Goal: Navigation & Orientation: Find specific page/section

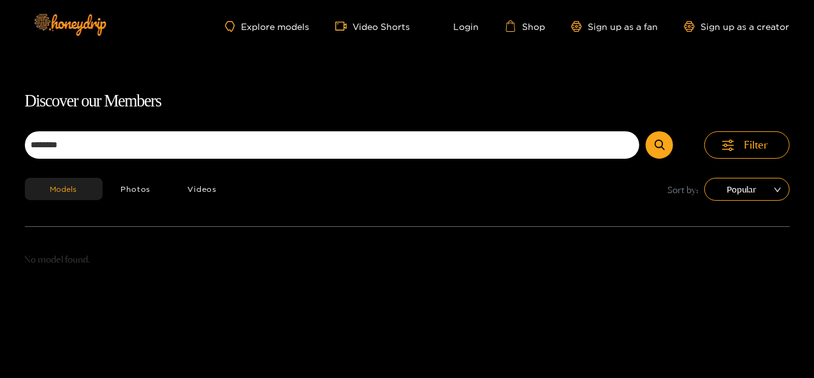
click at [256, 20] on ul "Explore models Video Shorts Login Shop Sign up as a fan Sign up as a creator" at bounding box center [507, 25] width 564 height 11
click at [264, 27] on link "Explore models" at bounding box center [267, 26] width 84 height 11
click at [280, 21] on link "Explore models" at bounding box center [267, 26] width 84 height 11
click at [284, 25] on link "Explore models" at bounding box center [267, 26] width 84 height 11
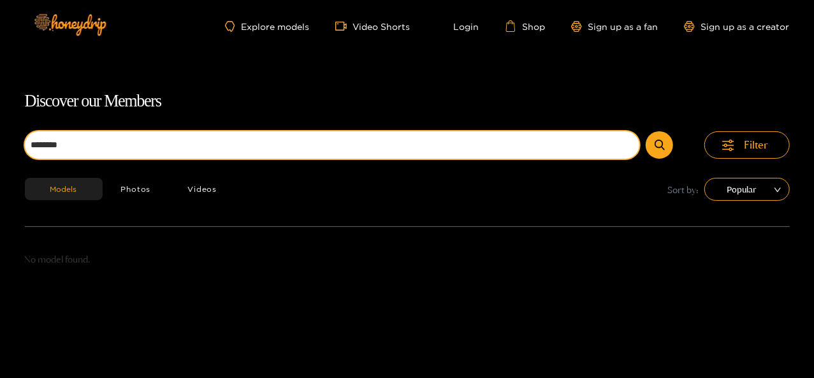
click at [258, 140] on input "********" at bounding box center [332, 144] width 615 height 27
type input "*"
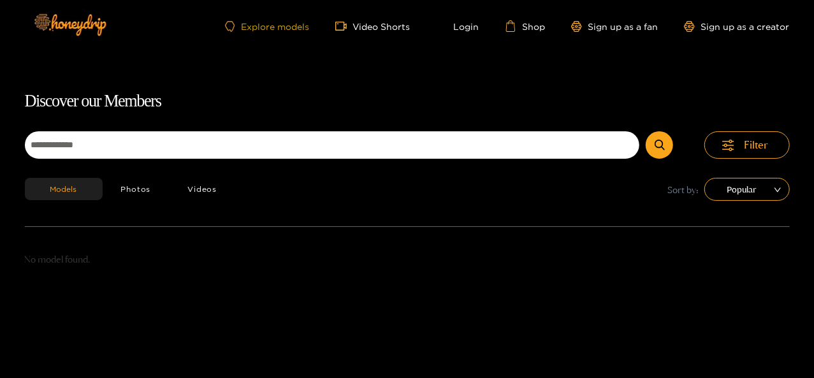
click at [258, 26] on link "Explore models" at bounding box center [267, 26] width 84 height 11
click at [260, 27] on link "Explore models" at bounding box center [267, 26] width 84 height 11
click at [264, 21] on link "Explore models" at bounding box center [267, 26] width 84 height 11
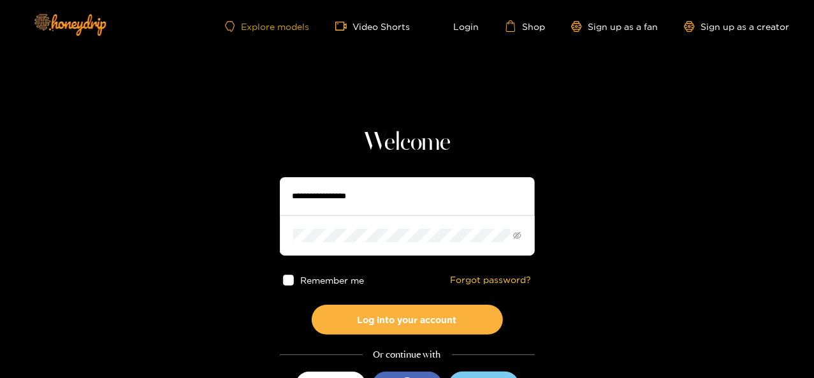
click at [280, 21] on link "Explore models" at bounding box center [267, 26] width 84 height 11
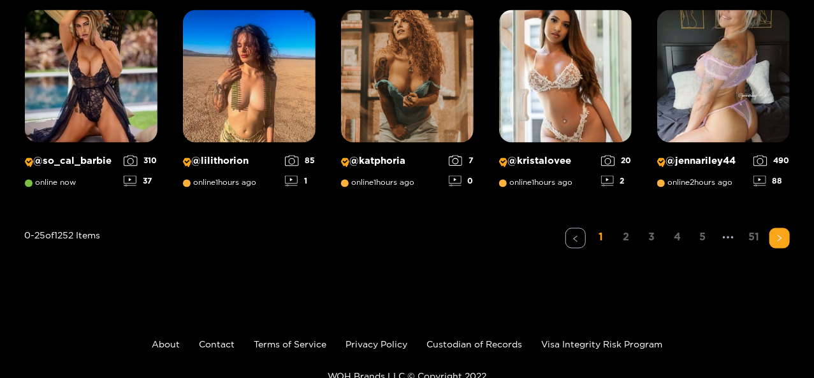
scroll to position [1149, 0]
